Goal: Task Accomplishment & Management: Complete application form

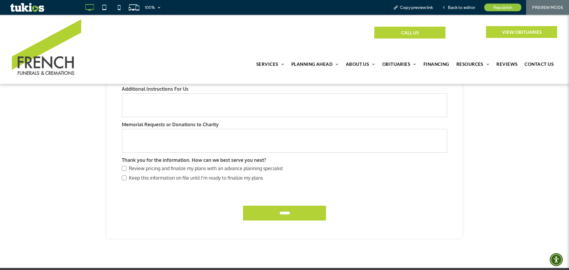
scroll to position [1246, 0]
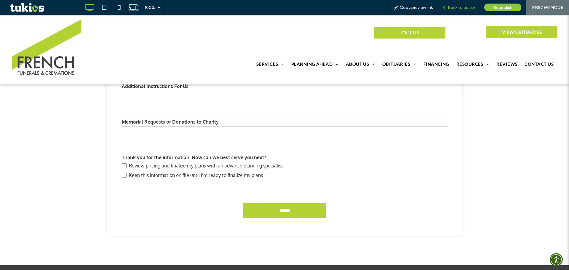
click at [456, 11] on div "Back to editor" at bounding box center [459, 7] width 42 height 15
click at [460, 7] on span "Back to editor" at bounding box center [461, 7] width 27 height 5
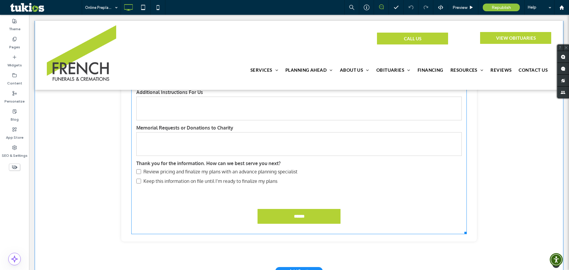
click at [370, 184] on div "Review pricing and finalize my plans with an advance planning specialist Keep t…" at bounding box center [299, 176] width 326 height 19
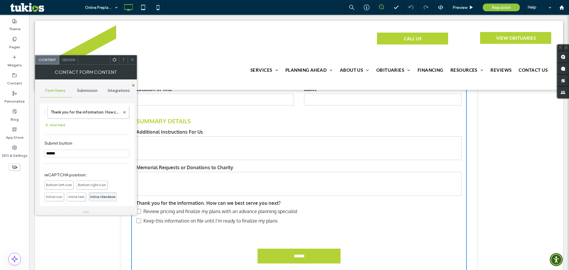
scroll to position [1216, 0]
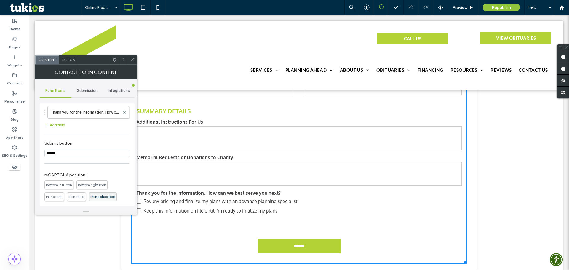
click at [201, 201] on span "Review pricing and finalize my plans with an advance planning specialist" at bounding box center [221, 201] width 154 height 6
click at [132, 61] on use at bounding box center [132, 59] width 3 height 3
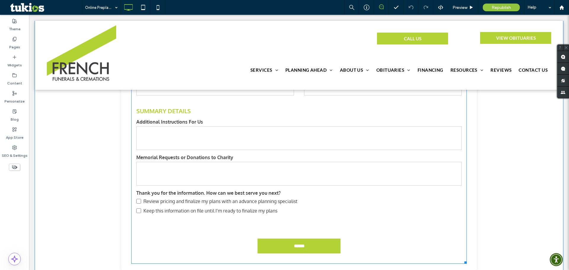
click at [184, 206] on label "Keep this information on file until I’m ready to finalize my plans" at bounding box center [214, 210] width 156 height 9
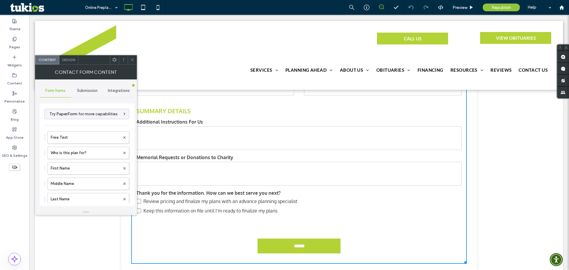
click at [90, 91] on span "Submission" at bounding box center [87, 90] width 20 height 5
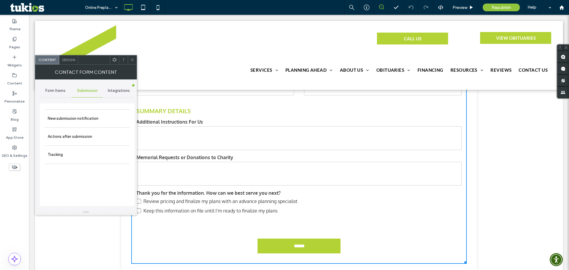
click at [118, 92] on span "Integrations" at bounding box center [119, 90] width 22 height 5
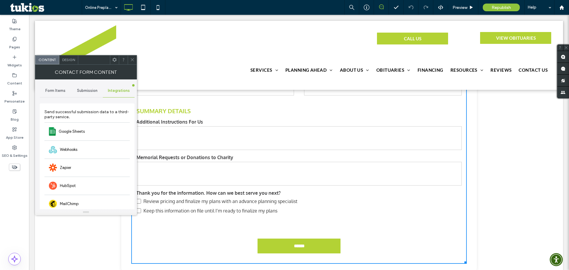
click at [91, 92] on span "Submission" at bounding box center [87, 90] width 20 height 5
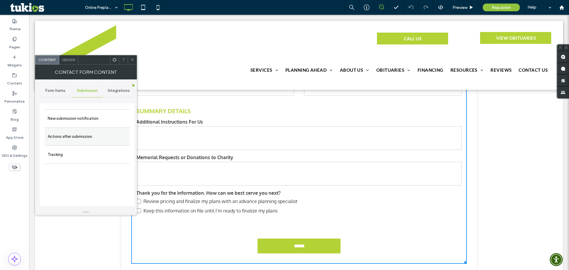
click at [82, 141] on label "Actions after submission" at bounding box center [87, 137] width 79 height 12
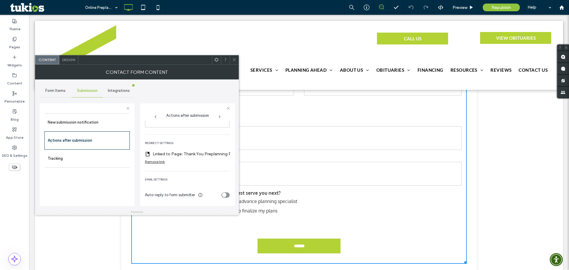
scroll to position [112, 0]
click at [122, 90] on span "Integrations" at bounding box center [119, 90] width 22 height 5
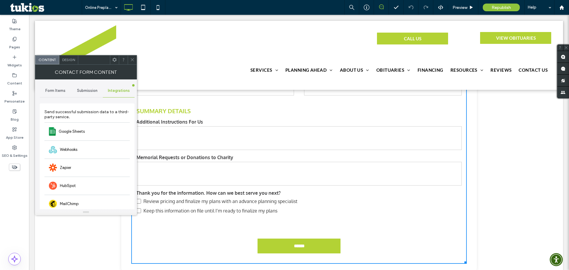
click at [55, 91] on span "Form Items" at bounding box center [55, 90] width 20 height 5
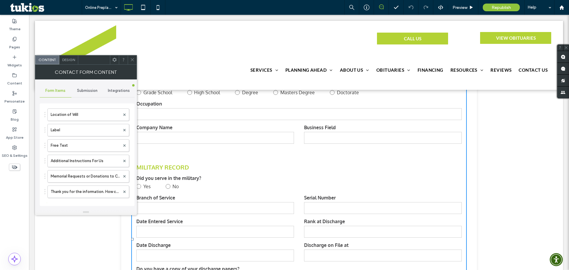
scroll to position [949, 0]
click at [83, 160] on label "Additional Instructions For Us" at bounding box center [85, 160] width 69 height 12
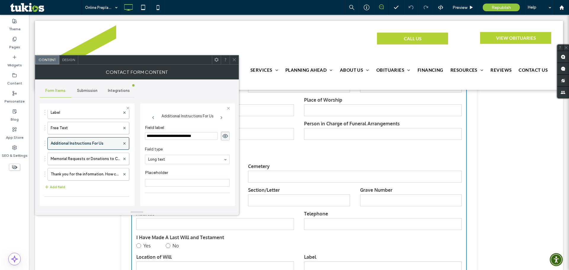
scroll to position [979, 0]
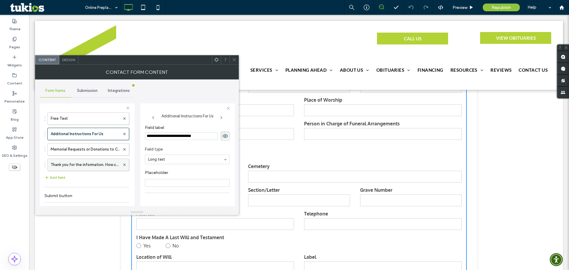
click at [96, 165] on label "Thank you for the information. How can we best serve you next?" at bounding box center [85, 165] width 69 height 12
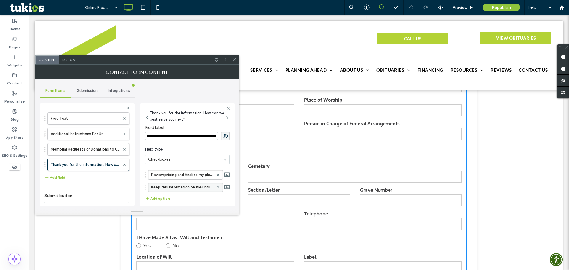
click at [217, 187] on icon at bounding box center [218, 187] width 2 height 2
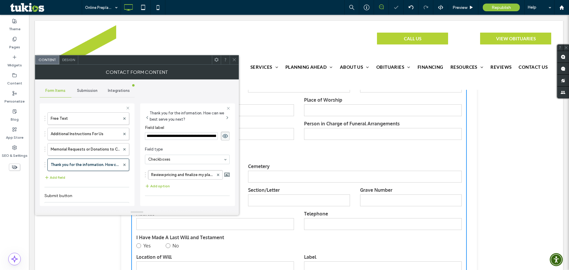
click at [235, 60] on icon at bounding box center [234, 60] width 4 height 4
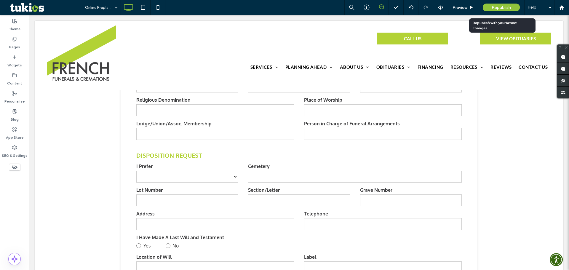
click at [500, 7] on span "Republish" at bounding box center [501, 7] width 19 height 5
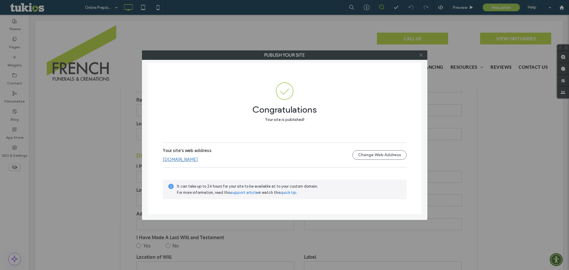
click at [421, 54] on icon at bounding box center [421, 55] width 4 height 4
